Goal: Use online tool/utility: Utilize a website feature to perform a specific function

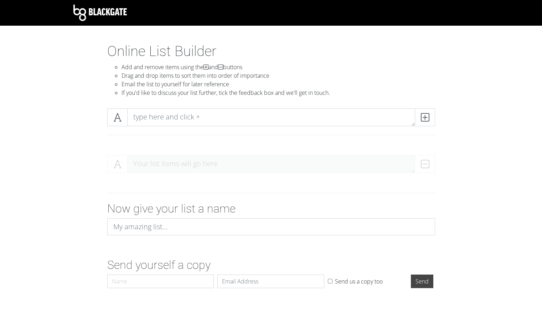
scroll to position [11, 0]
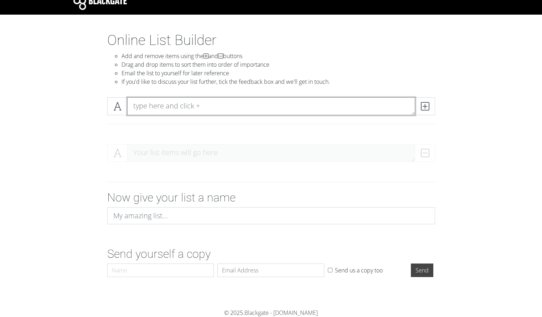
click at [152, 106] on textarea at bounding box center [271, 106] width 288 height 18
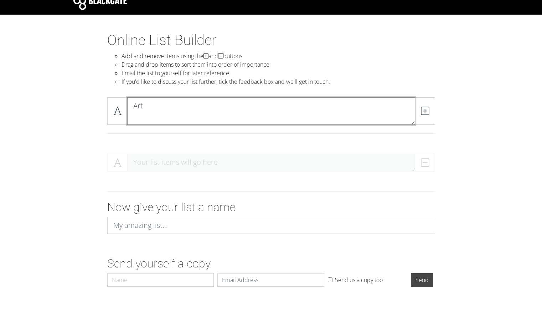
scroll to position [0, 0]
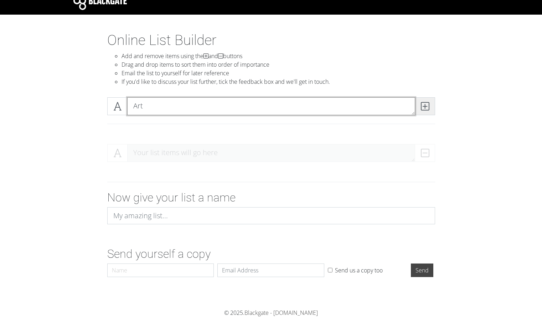
type textarea "Art"
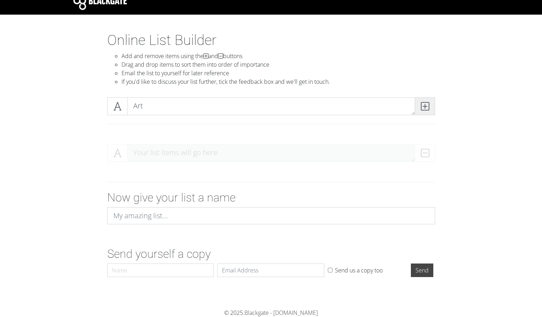
click at [424, 107] on icon at bounding box center [425, 106] width 8 height 7
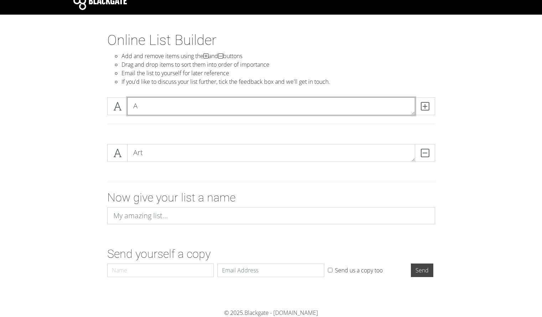
click at [243, 104] on textarea "A" at bounding box center [271, 106] width 288 height 18
type textarea "Art Club"
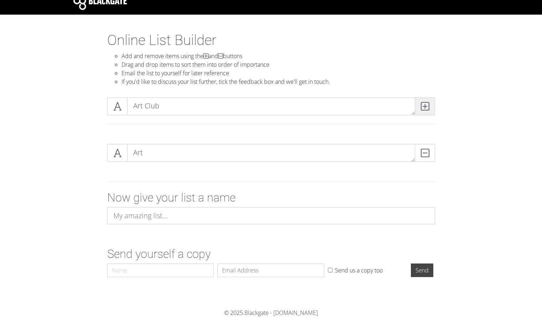
click at [428, 105] on icon at bounding box center [425, 106] width 8 height 7
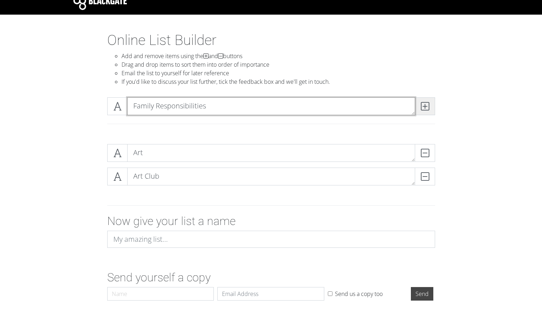
type textarea "Family Responsibilities"
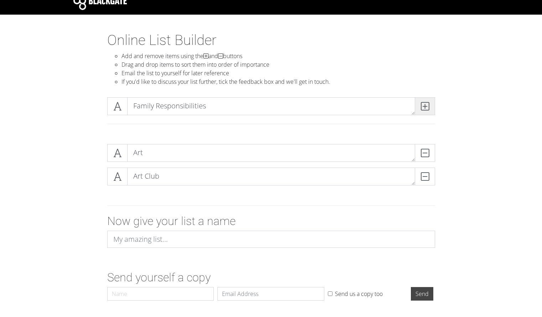
click at [424, 110] on icon at bounding box center [425, 106] width 8 height 7
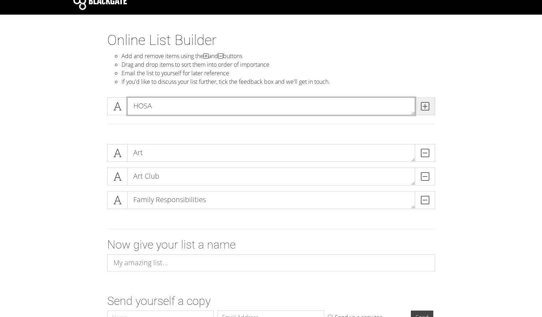
type textarea "HOSA"
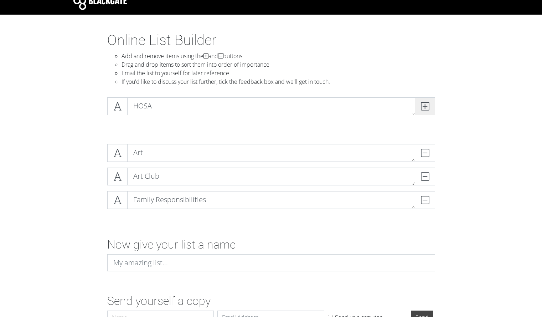
click at [428, 110] on icon at bounding box center [425, 106] width 8 height 7
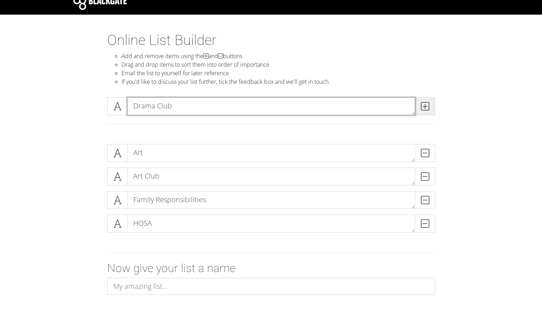
type textarea "Drama Club"
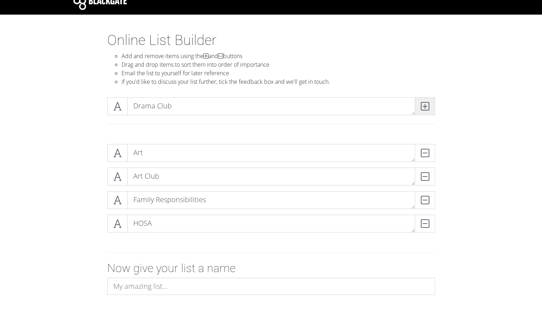
click at [427, 107] on icon at bounding box center [425, 106] width 8 height 7
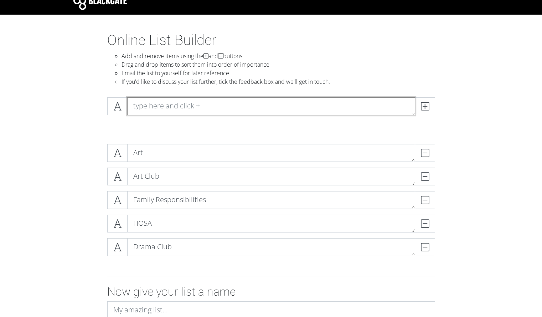
click at [330, 109] on textarea at bounding box center [271, 106] width 288 height 18
type textarea "Travel Planning"
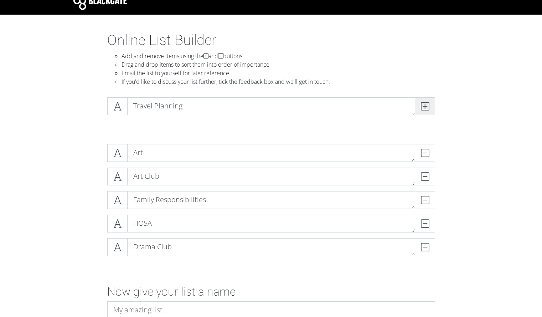
click at [424, 106] on icon at bounding box center [425, 106] width 8 height 7
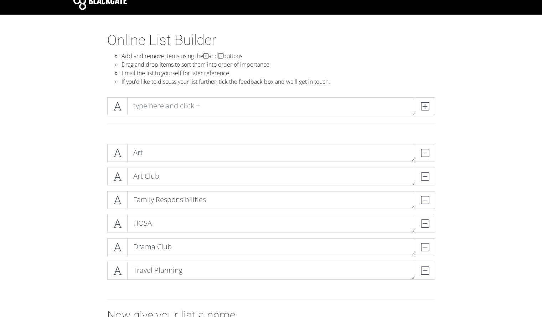
click at [299, 96] on div at bounding box center [271, 115] width 406 height 47
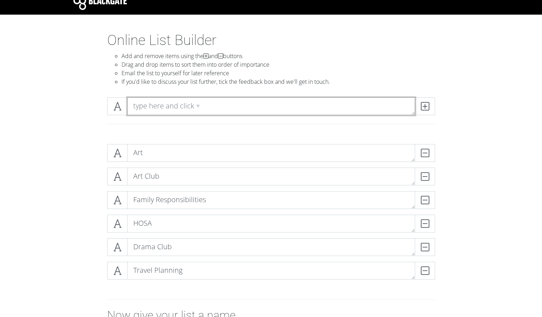
click at [293, 99] on textarea at bounding box center [271, 106] width 288 height 18
type textarea "Photography"
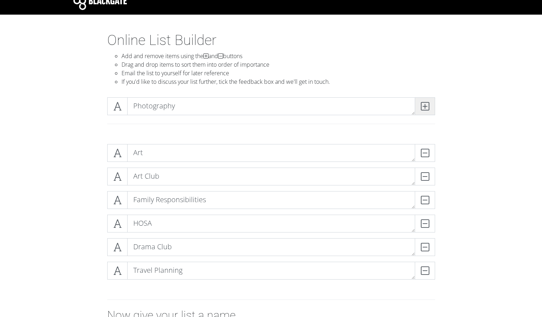
click at [426, 110] on icon at bounding box center [425, 106] width 8 height 7
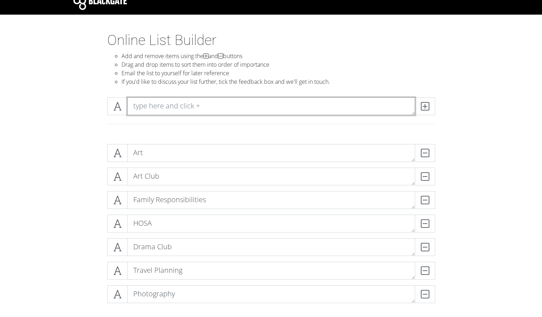
click at [288, 107] on textarea at bounding box center [271, 106] width 288 height 18
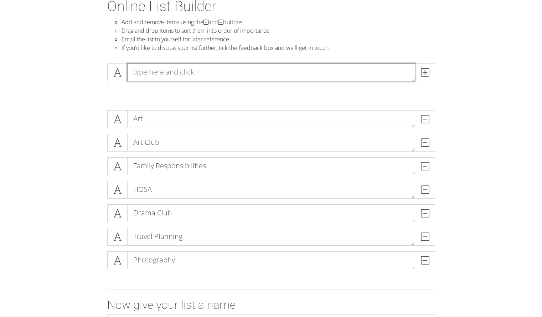
scroll to position [49, 0]
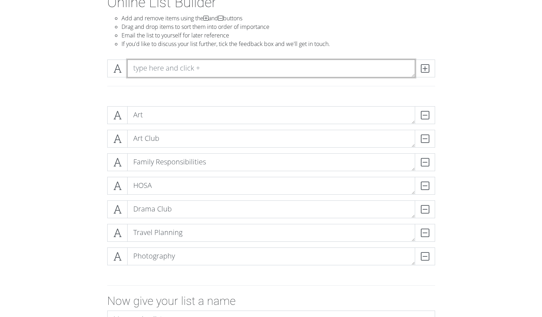
click at [236, 67] on textarea at bounding box center [271, 69] width 288 height 18
type textarea "Volunteering"
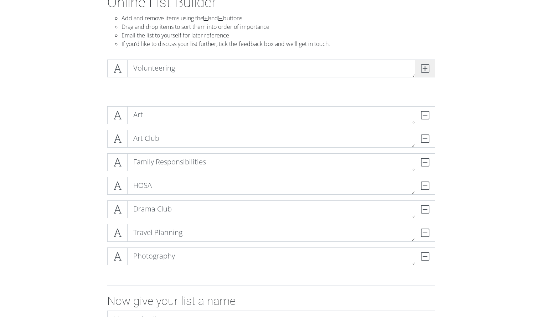
click at [421, 72] on icon at bounding box center [425, 68] width 8 height 7
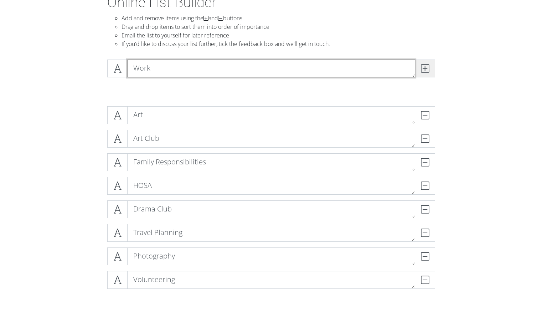
type textarea "Work"
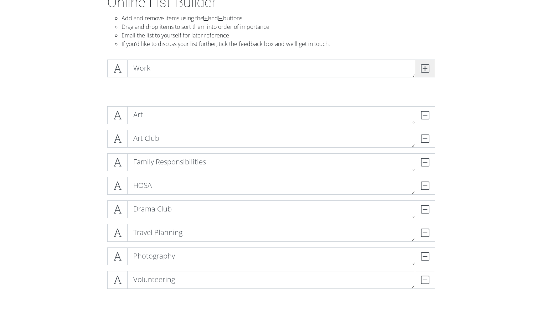
click at [427, 74] on span at bounding box center [425, 69] width 20 height 18
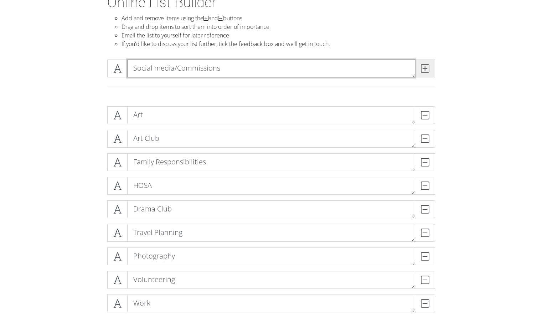
type textarea "Social media/Commissions"
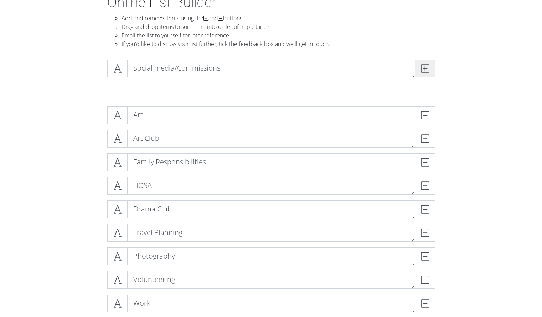
click at [422, 65] on icon at bounding box center [425, 68] width 8 height 7
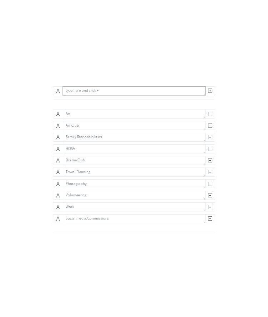
scroll to position [97, 0]
